Goal: Complete application form: Complete application form

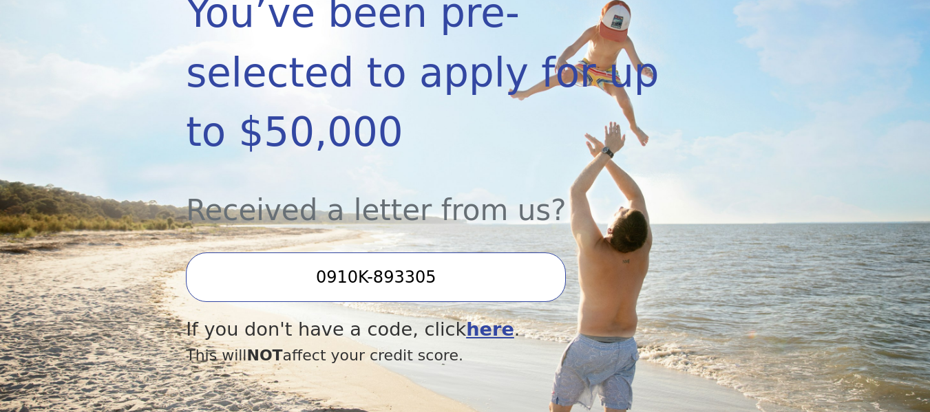
scroll to position [283, 0]
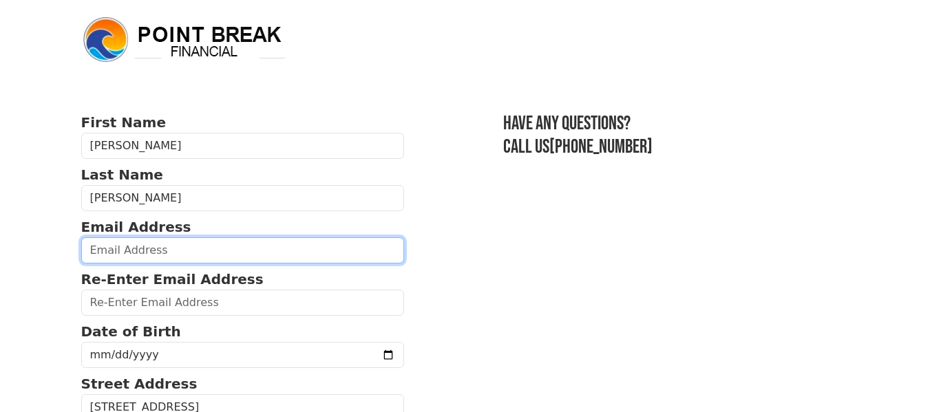
click at [328, 259] on input "email" at bounding box center [242, 250] width 323 height 26
type input "[EMAIL_ADDRESS][DOMAIN_NAME]"
type input "[PHONE_NUMBER]"
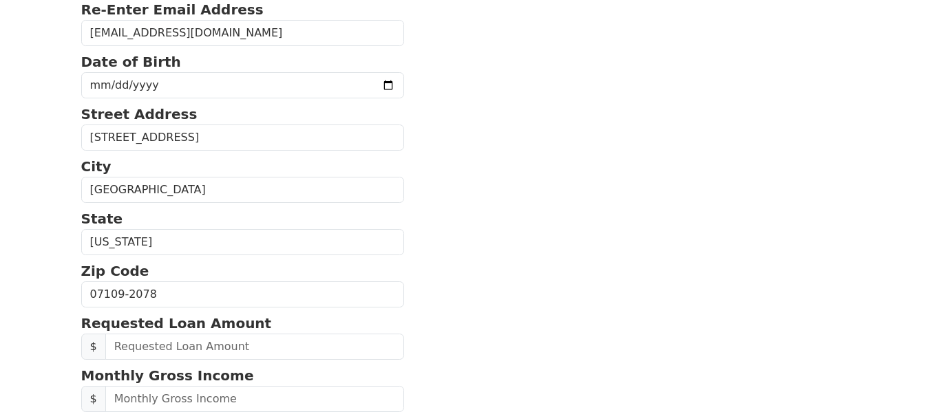
scroll to position [258, 0]
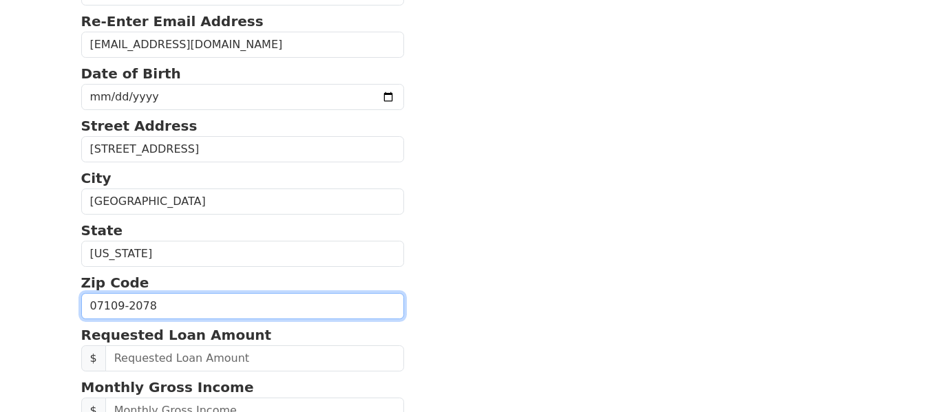
click at [164, 303] on input "07109-2078" at bounding box center [242, 306] width 323 height 26
type input "07109"
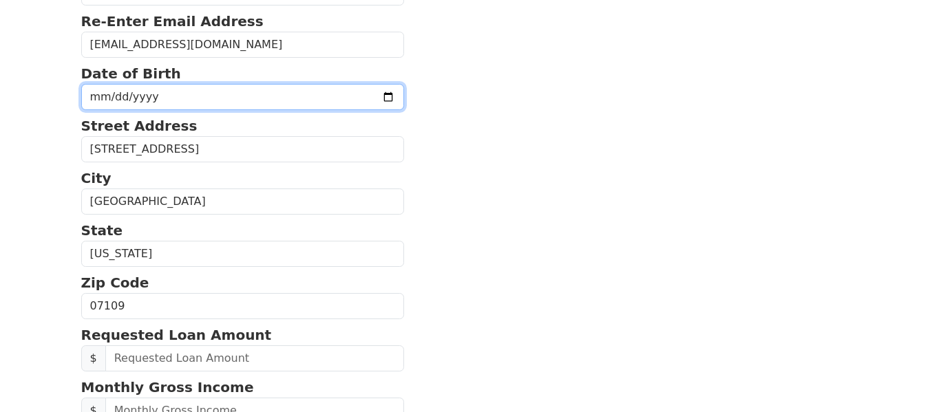
click at [100, 97] on input "date" at bounding box center [242, 97] width 323 height 26
type input "[DATE]"
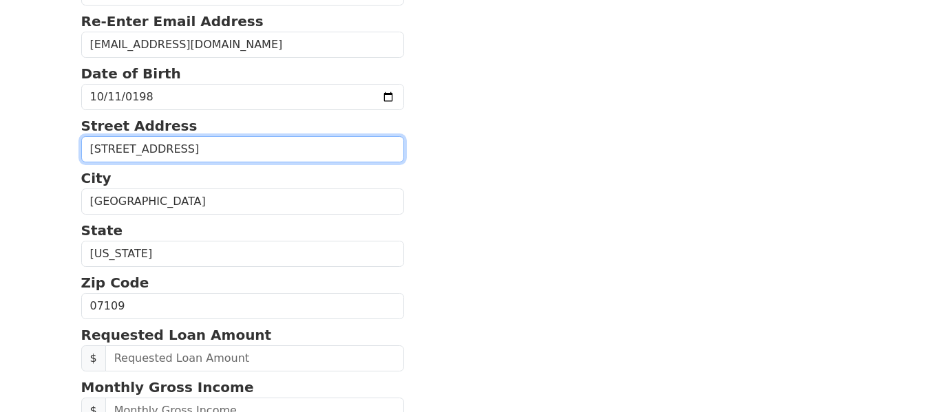
click at [245, 153] on input "[STREET_ADDRESS]" at bounding box center [242, 149] width 323 height 26
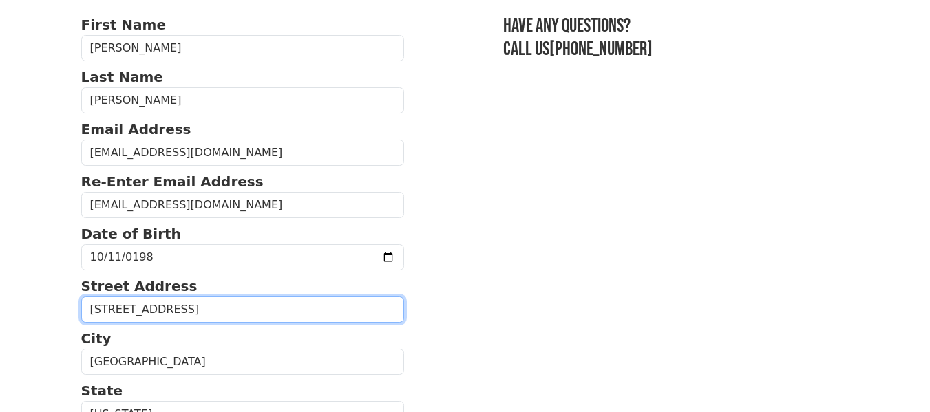
scroll to position [101, 0]
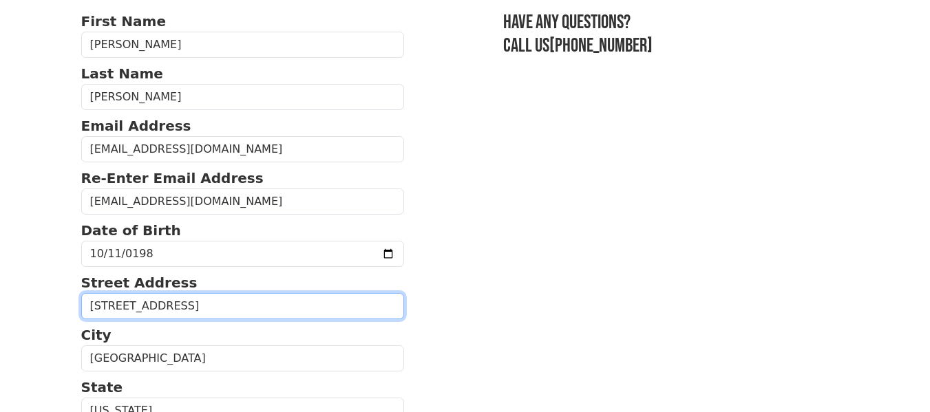
type input "[STREET_ADDRESS]"
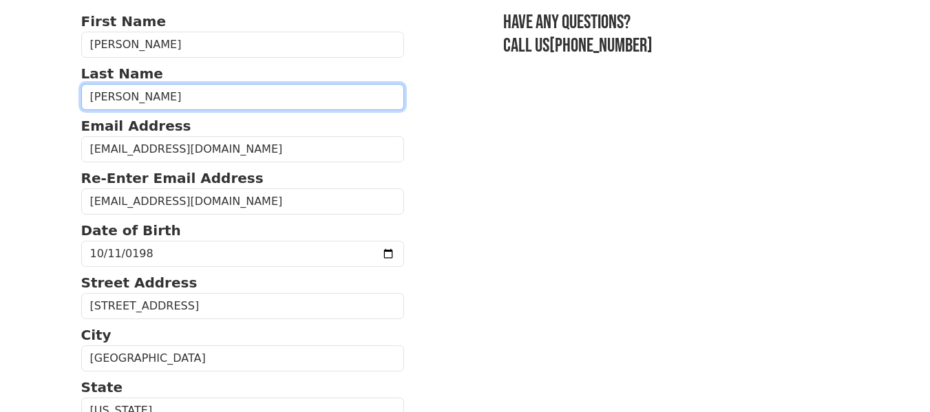
click at [118, 97] on input "[PERSON_NAME]" at bounding box center [242, 97] width 323 height 26
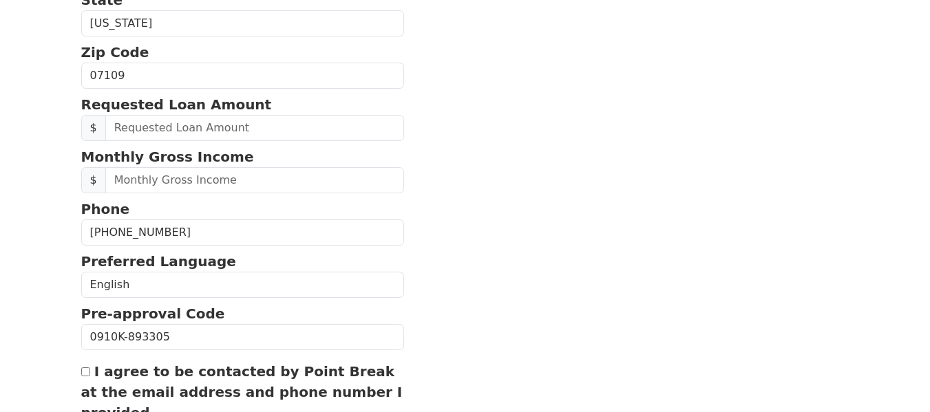
scroll to position [492, 0]
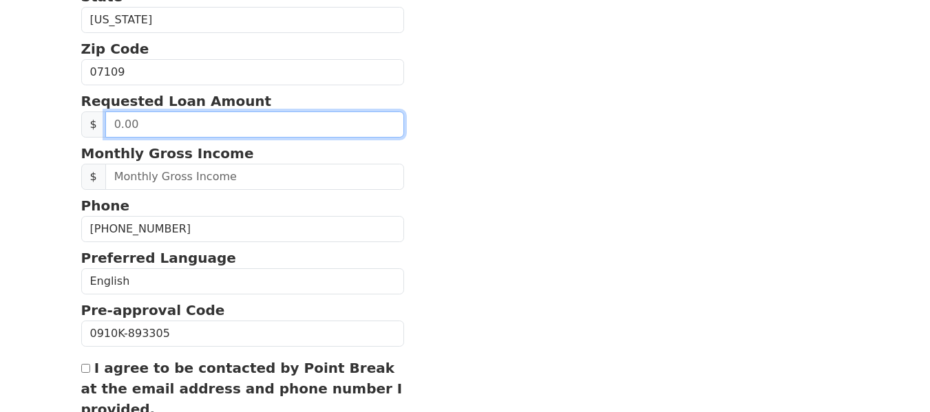
click at [198, 120] on input "text" at bounding box center [254, 124] width 299 height 26
type input "6,000.00"
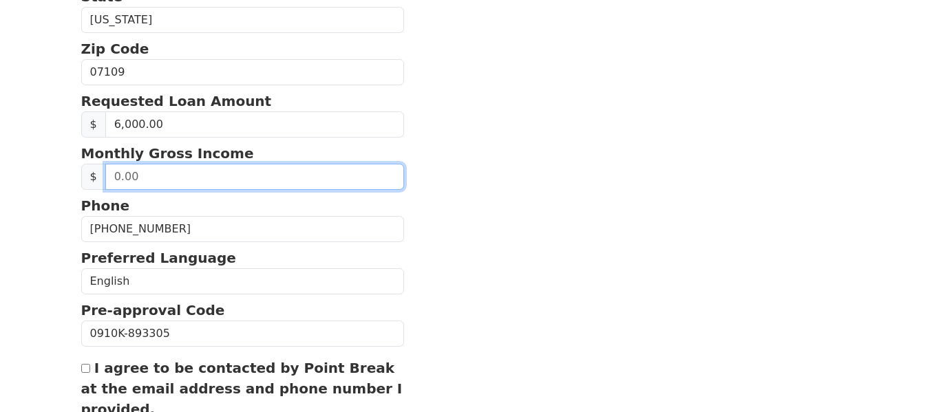
click at [147, 182] on input "text" at bounding box center [254, 177] width 299 height 26
type input "12,000.00"
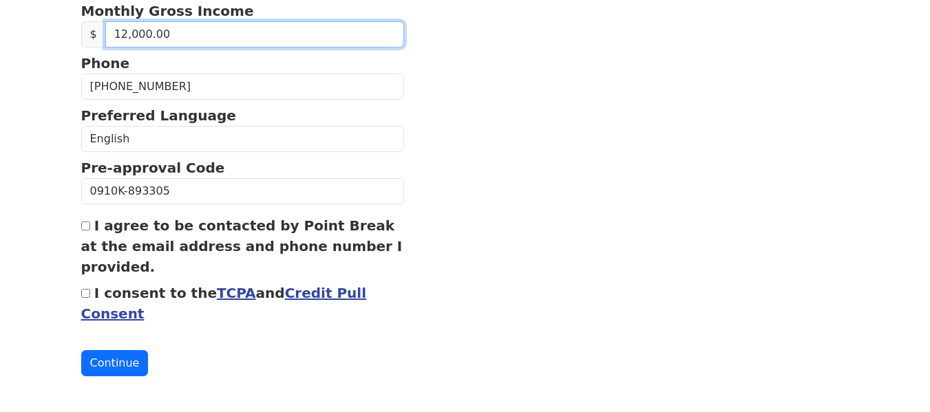
scroll to position [640, 0]
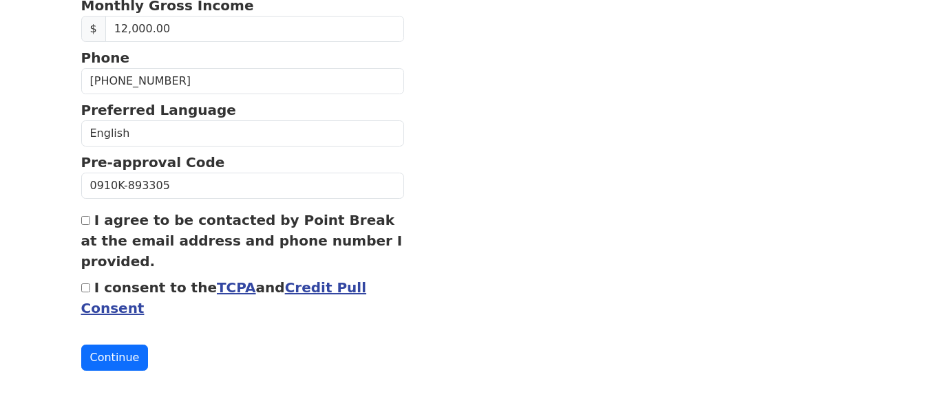
click at [87, 222] on input "I agree to be contacted by Point Break at the email address and phone number I …" at bounding box center [85, 220] width 9 height 9
checkbox input "true"
click at [86, 290] on input "I consent to the TCPA and Credit Pull Consent" at bounding box center [85, 288] width 9 height 9
checkbox input "true"
click at [133, 368] on button "Continue" at bounding box center [114, 358] width 67 height 26
